Goal: Obtain resource: Obtain resource

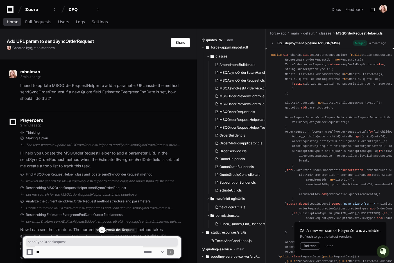
click at [9, 21] on span "Home" at bounding box center [13, 21] width 12 height 3
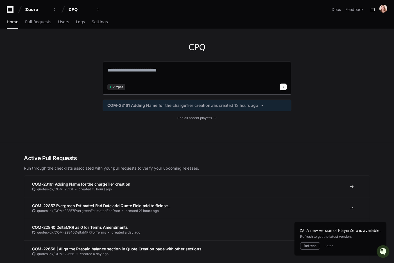
click at [147, 73] on textarea at bounding box center [196, 74] width 179 height 16
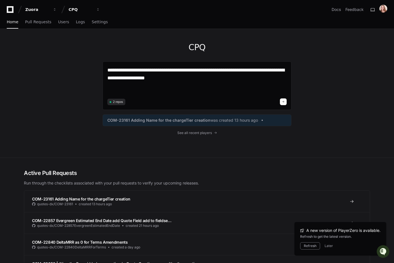
paste textarea "**********"
type textarea "**********"
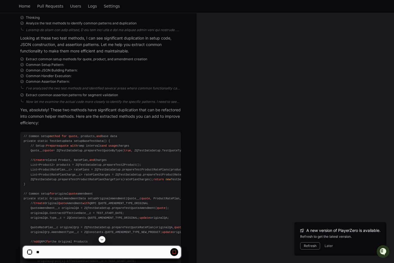
scroll to position [4042, 0]
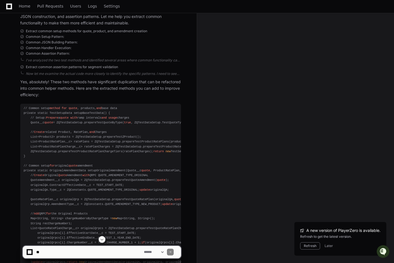
scroll to position [4068, 0]
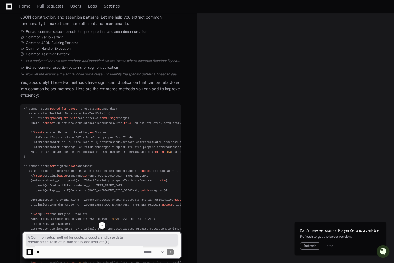
drag, startPoint x: 23, startPoint y: 109, endPoint x: 58, endPoint y: 169, distance: 69.9
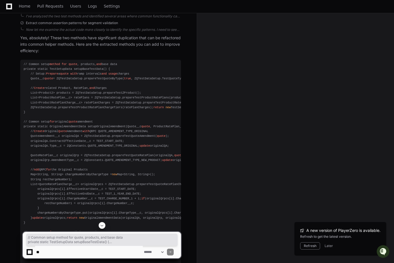
scroll to position [4119, 0]
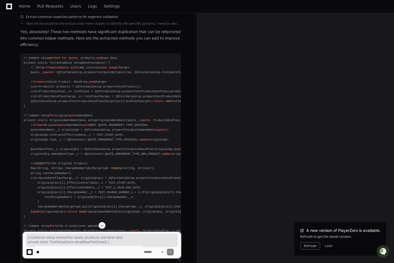
click at [37, 84] on span "Create" at bounding box center [39, 81] width 10 height 3
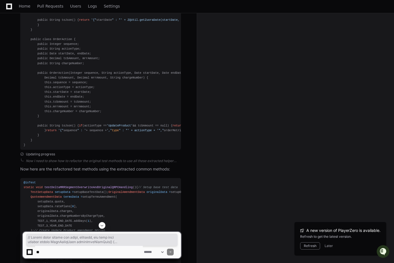
scroll to position [5349, 0]
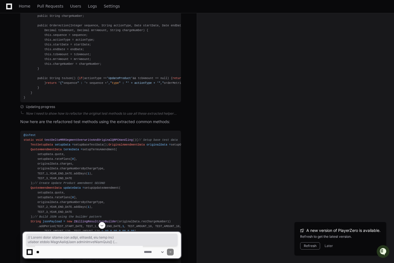
drag, startPoint x: 23, startPoint y: 58, endPoint x: 32, endPoint y: 77, distance: 21.7
copy div "// Common setup method for quote , products, and base data private static TestS…"
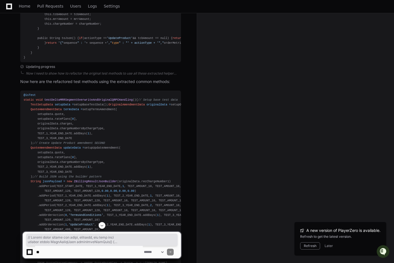
scroll to position [5377, 0]
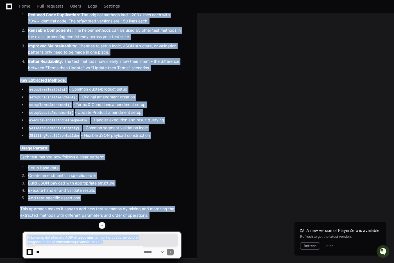
scroll to position [5999, 0]
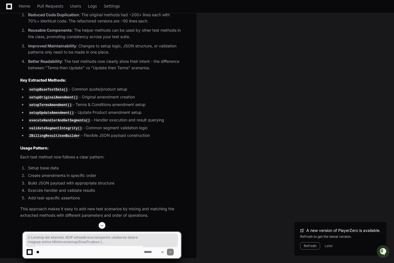
drag, startPoint x: 22, startPoint y: 105, endPoint x: 59, endPoint y: 49, distance: 66.7
copy div "// Builder for creating JSON payloads with different amendment orders public cl…"
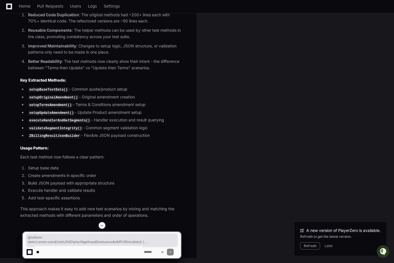
drag, startPoint x: 24, startPoint y: 85, endPoint x: 98, endPoint y: 171, distance: 112.7
copy div "@isTest static void testDeltaMRRSegmentOverwriteAndOriginalQRPCHandling () { //…"
